Goal: Task Accomplishment & Management: Use online tool/utility

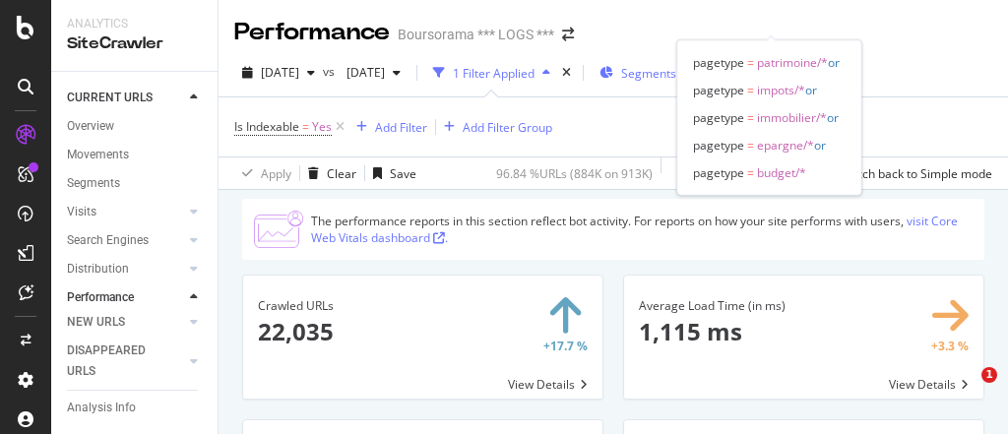
click at [726, 65] on span "Segments selected" at bounding box center [673, 73] width 104 height 17
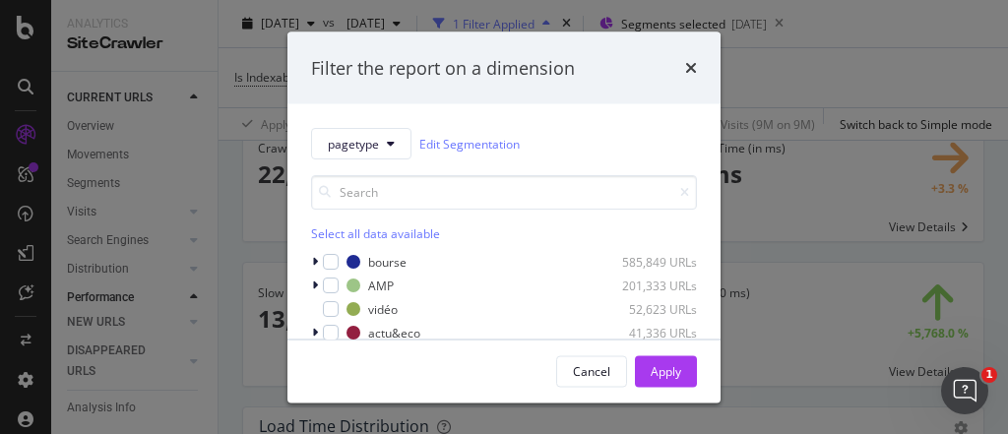
click at [337, 232] on div "Select all data available" at bounding box center [504, 233] width 386 height 17
click at [336, 232] on div "Unselect all data available" at bounding box center [504, 233] width 386 height 17
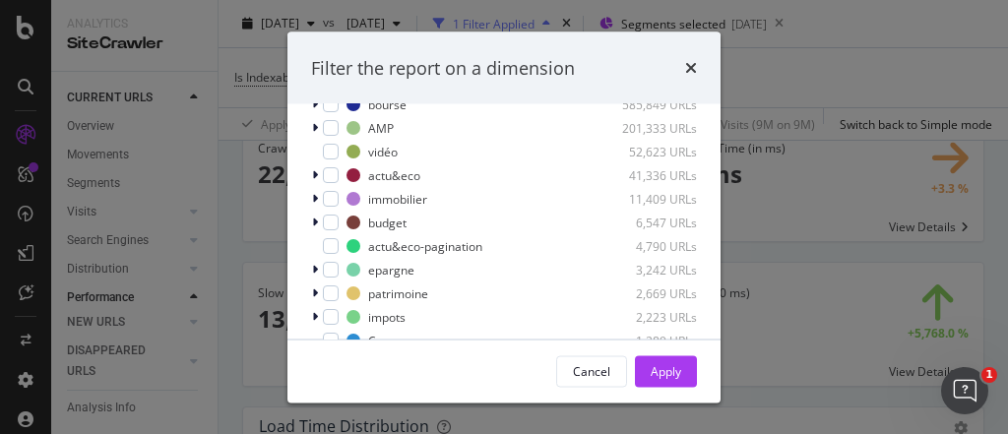
scroll to position [158, 0]
click at [332, 178] on div "modal" at bounding box center [331, 175] width 16 height 16
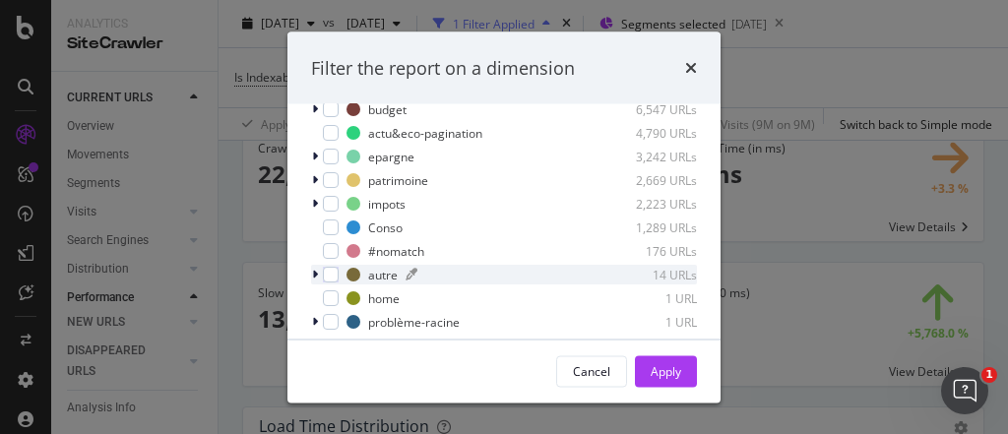
scroll to position [286, 0]
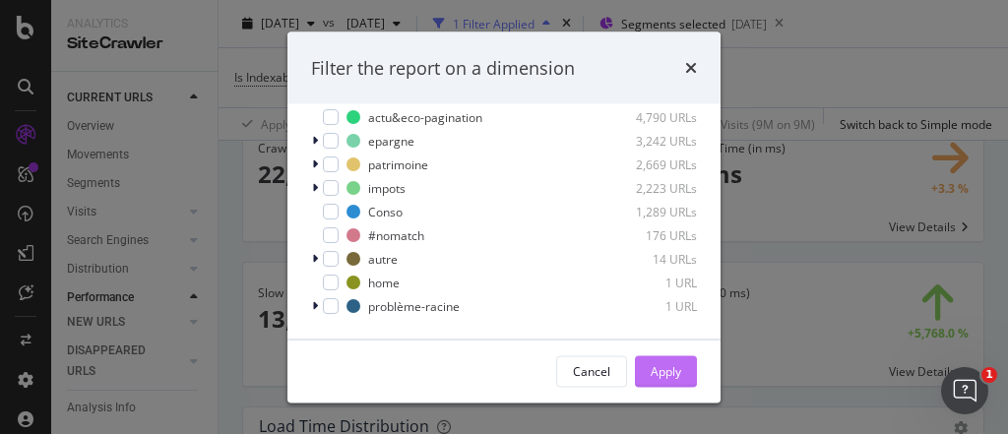
click at [655, 364] on div "Apply" at bounding box center [666, 370] width 31 height 17
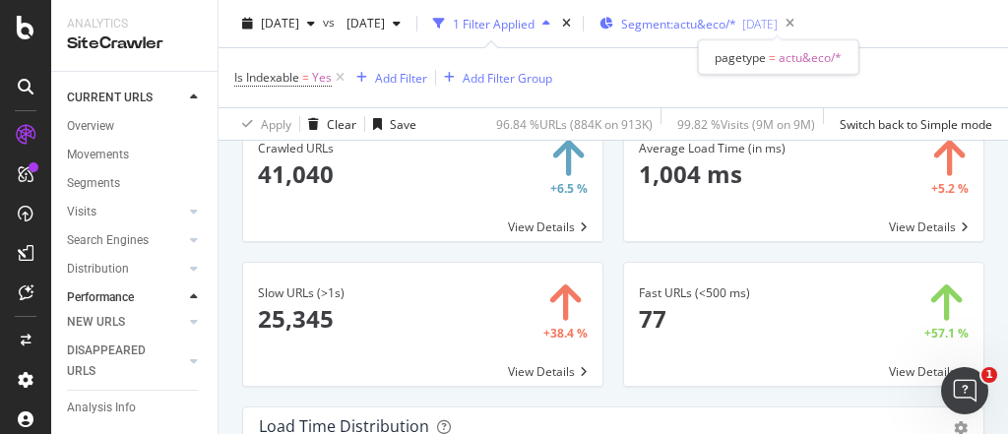
click at [736, 26] on span "Segment: actu&eco/*" at bounding box center [678, 24] width 115 height 17
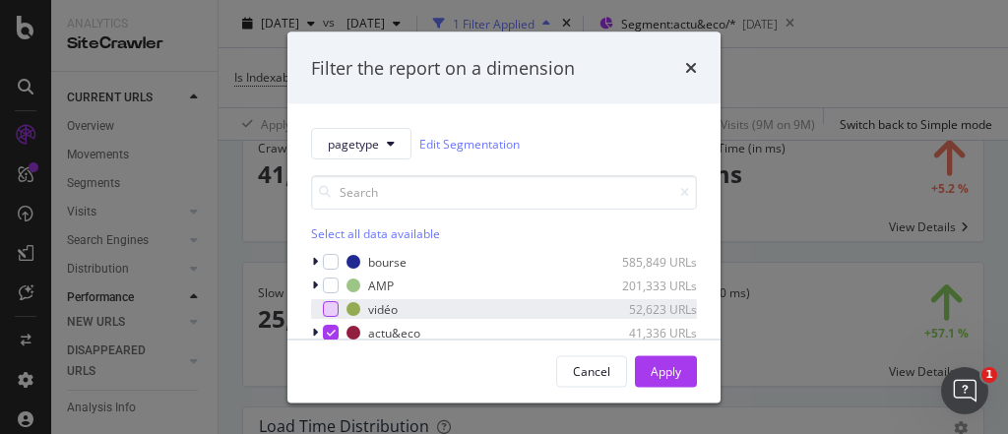
click at [329, 314] on div "modal" at bounding box center [331, 309] width 16 height 16
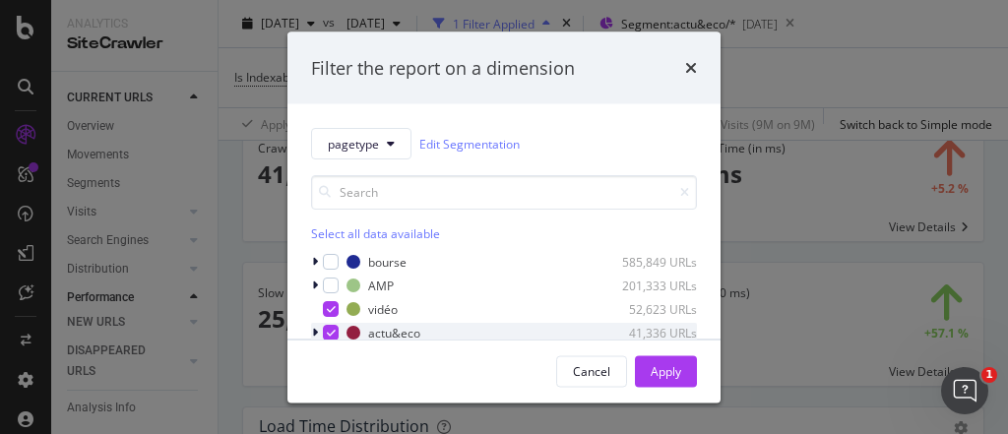
click at [329, 325] on div "modal" at bounding box center [331, 333] width 16 height 16
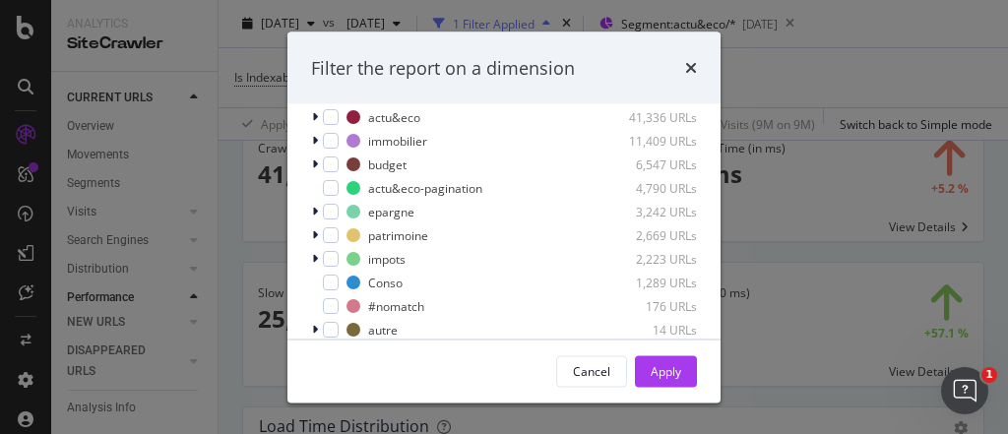
scroll to position [236, 0]
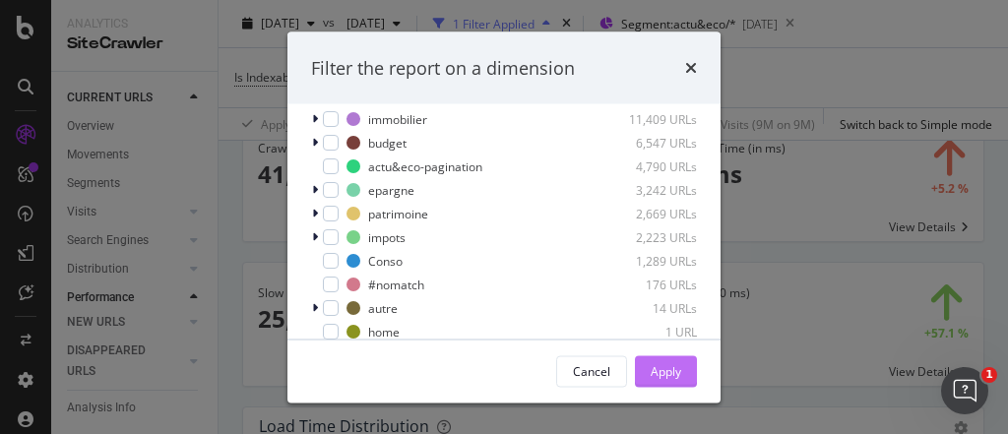
click at [657, 366] on div "Apply" at bounding box center [666, 370] width 31 height 17
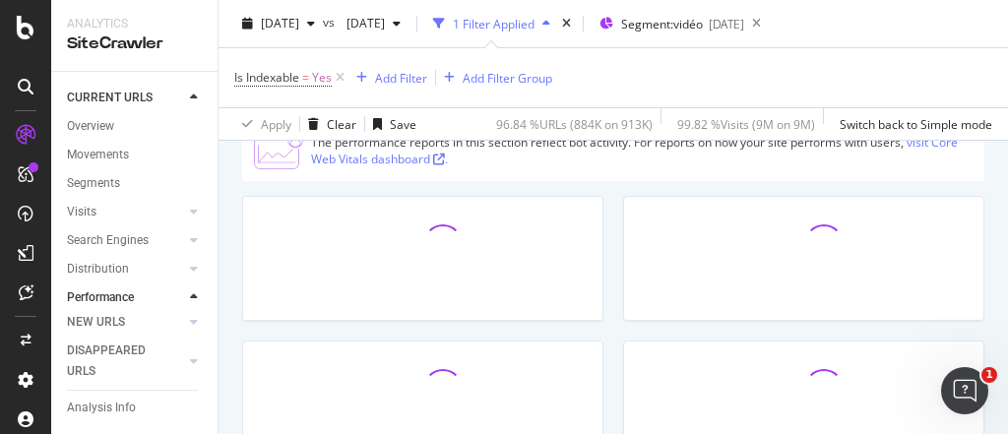
scroll to position [158, 0]
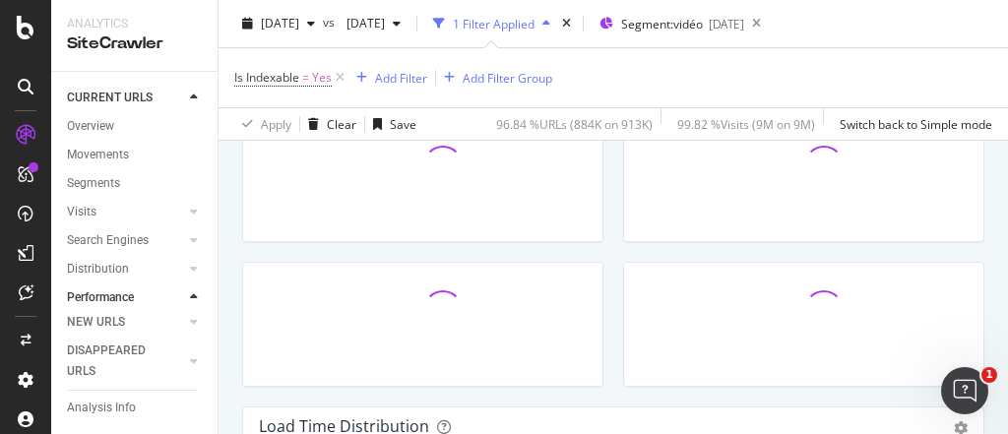
click at [615, 353] on div at bounding box center [803, 334] width 381 height 145
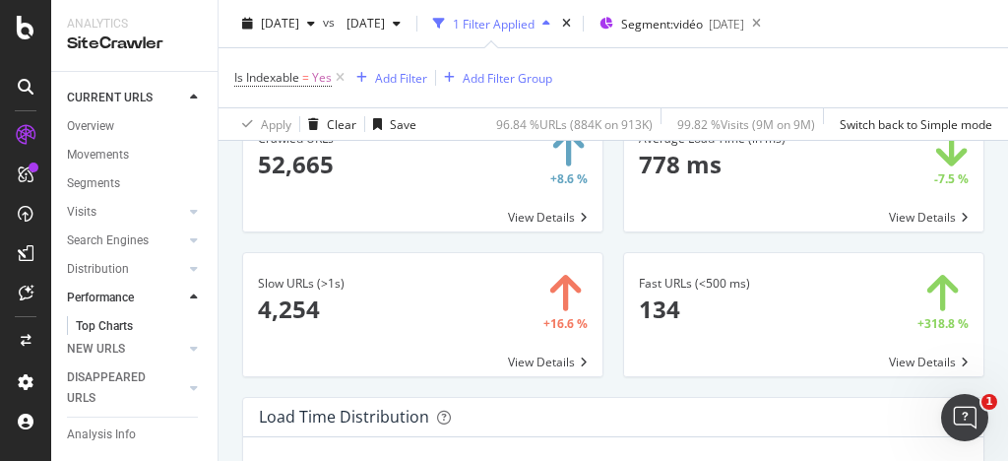
scroll to position [114, 0]
